Goal: Check status: Check status

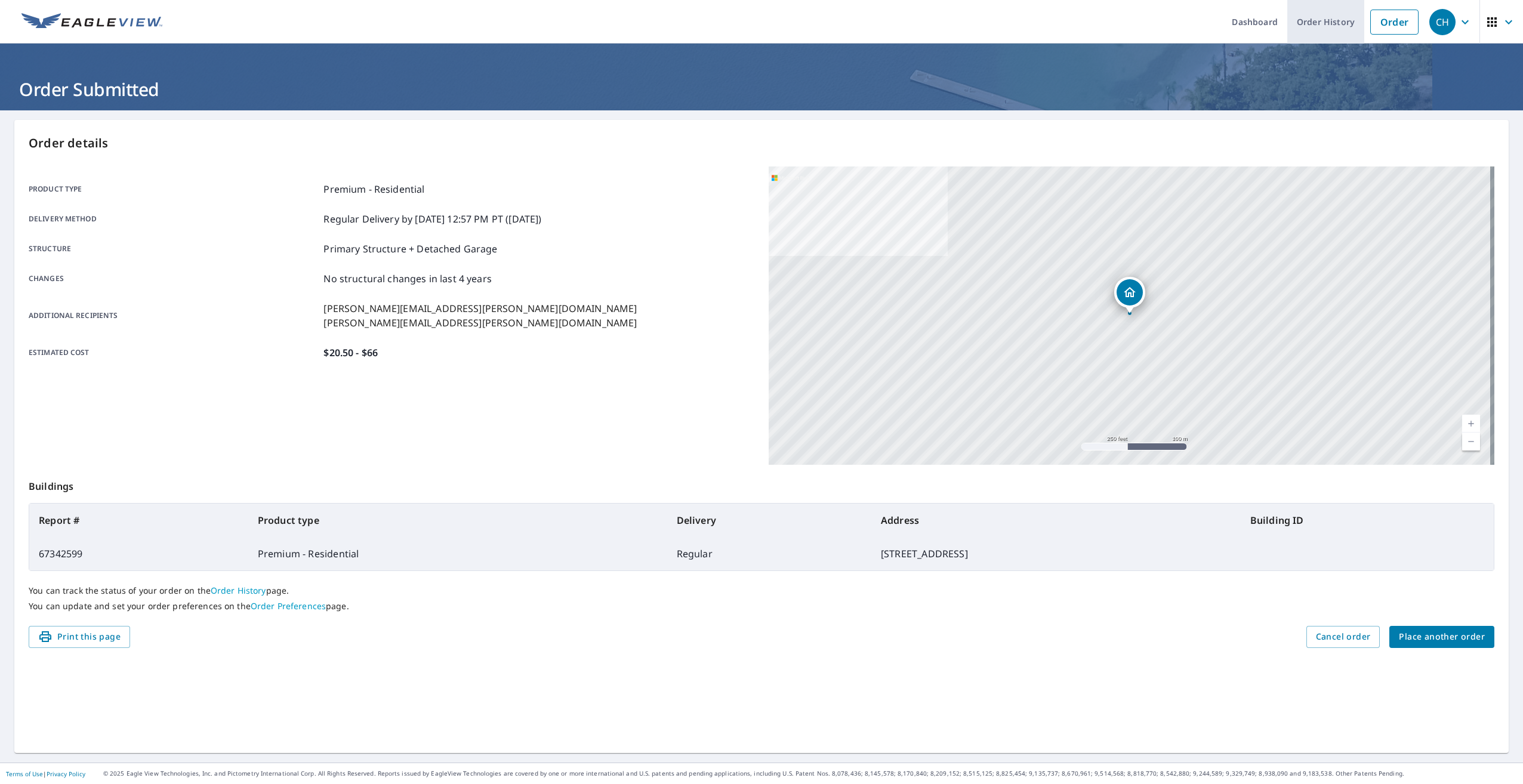
click at [1304, 11] on link "Order History" at bounding box center [1325, 21] width 77 height 44
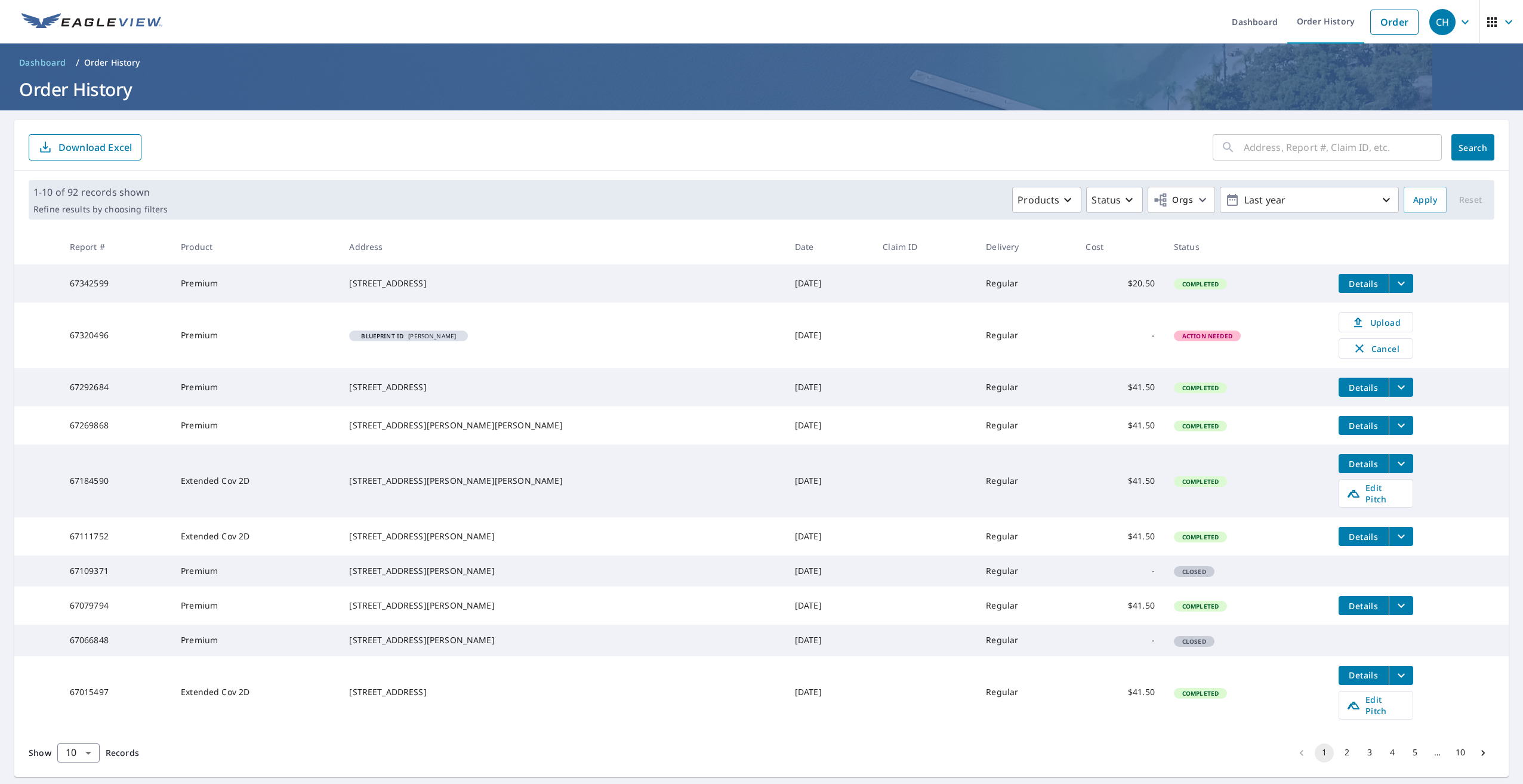
click at [1346, 281] on span "Details" at bounding box center [1364, 283] width 36 height 11
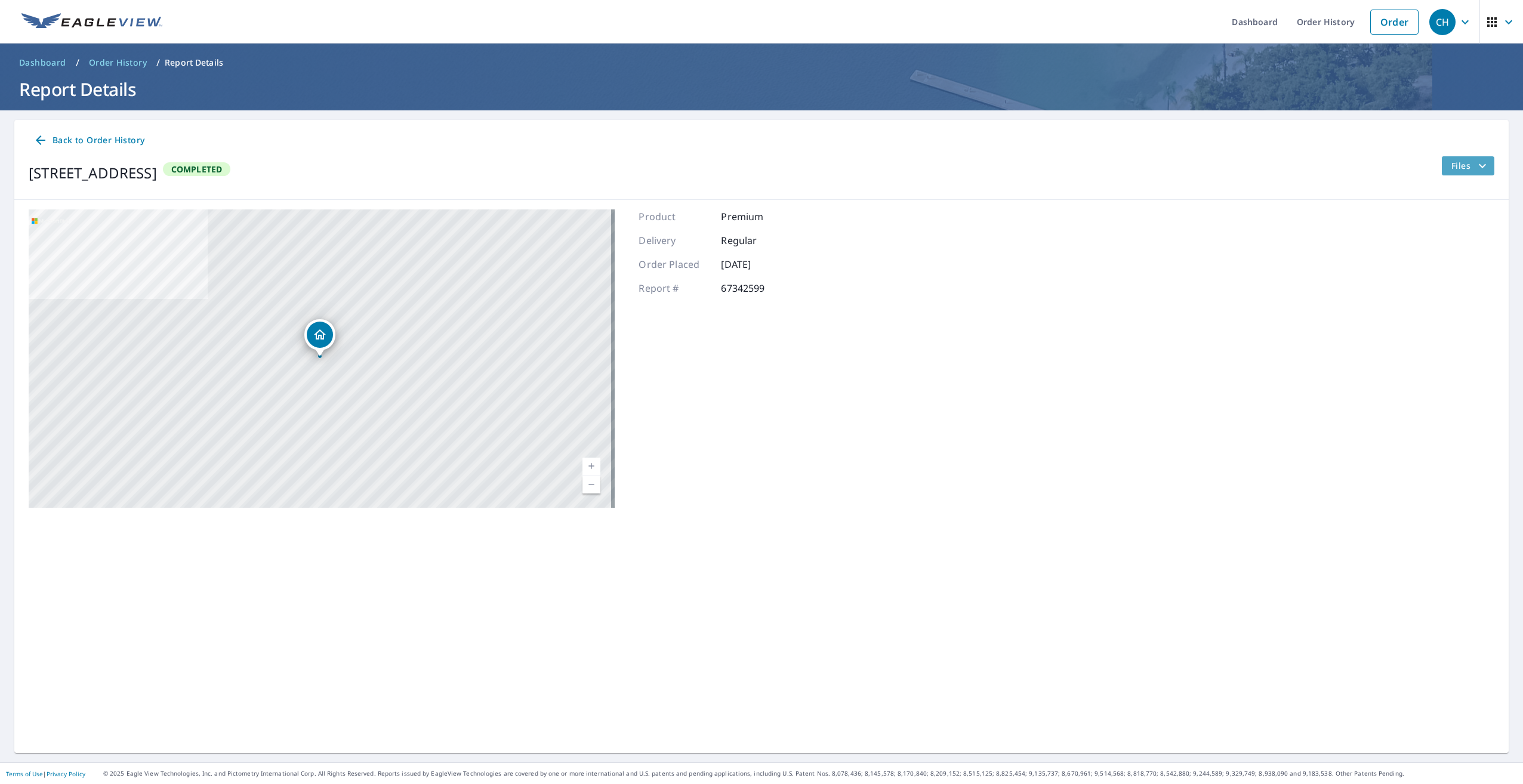
click at [1461, 169] on span "Files" at bounding box center [1470, 165] width 39 height 15
click at [1444, 250] on span "PDF" at bounding box center [1440, 250] width 39 height 15
